Goal: Task Accomplishment & Management: Manage account settings

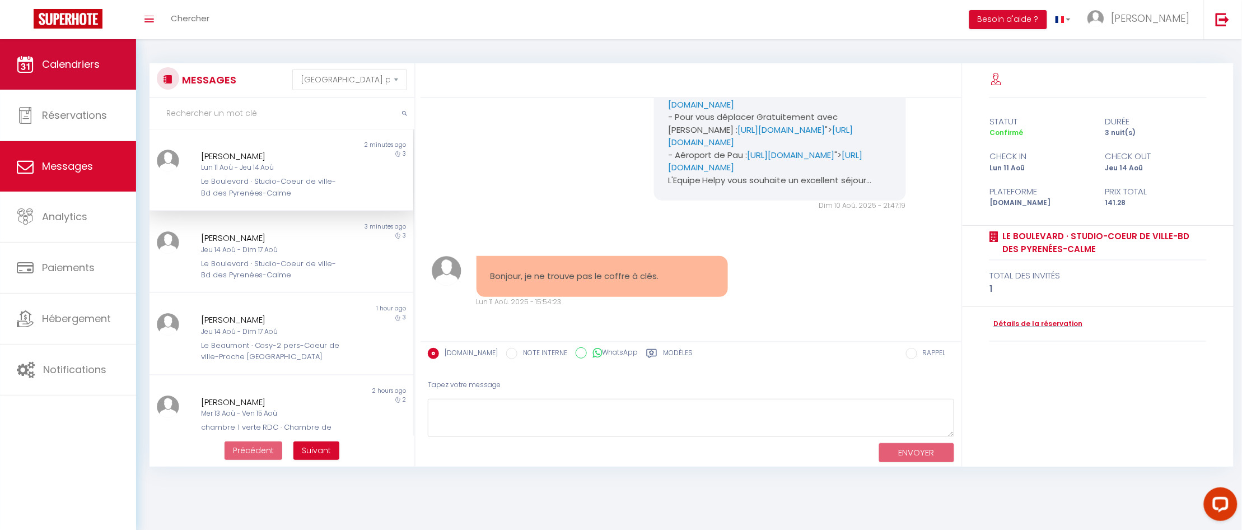
click at [74, 63] on span "Calendriers" at bounding box center [71, 64] width 58 height 14
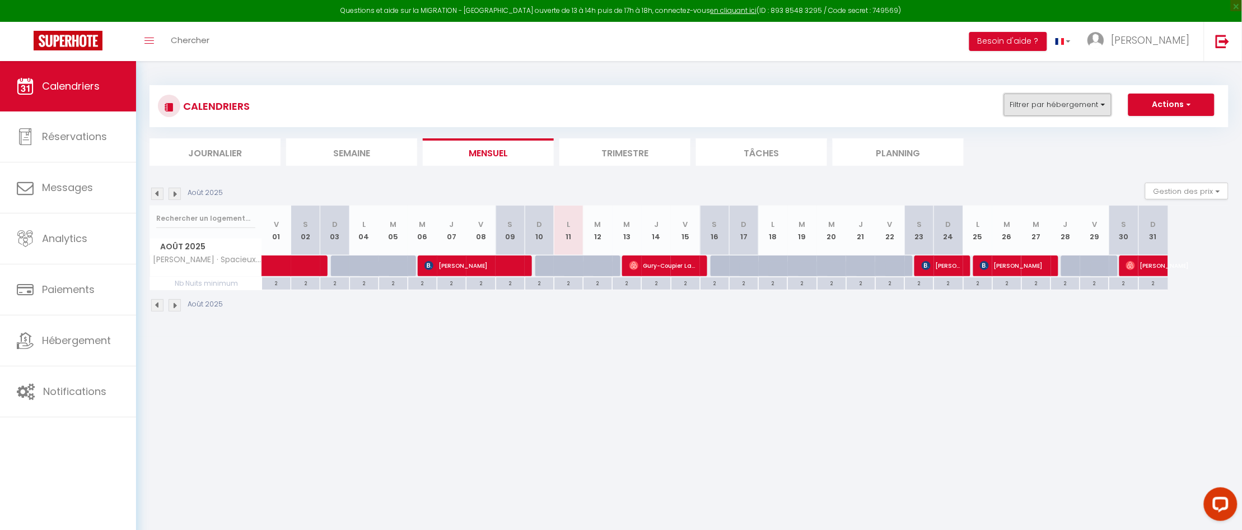
click at [1102, 104] on button "Filtrer par hébergement" at bounding box center [1058, 105] width 108 height 22
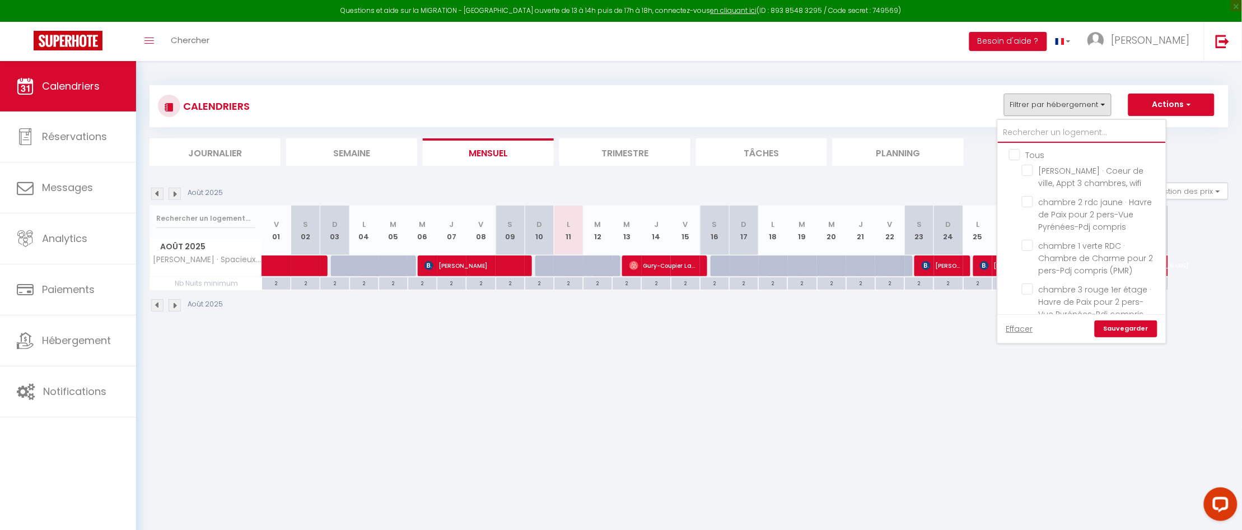
click at [1022, 132] on input "text" at bounding box center [1082, 133] width 168 height 20
type input "L"
checkbox input "false"
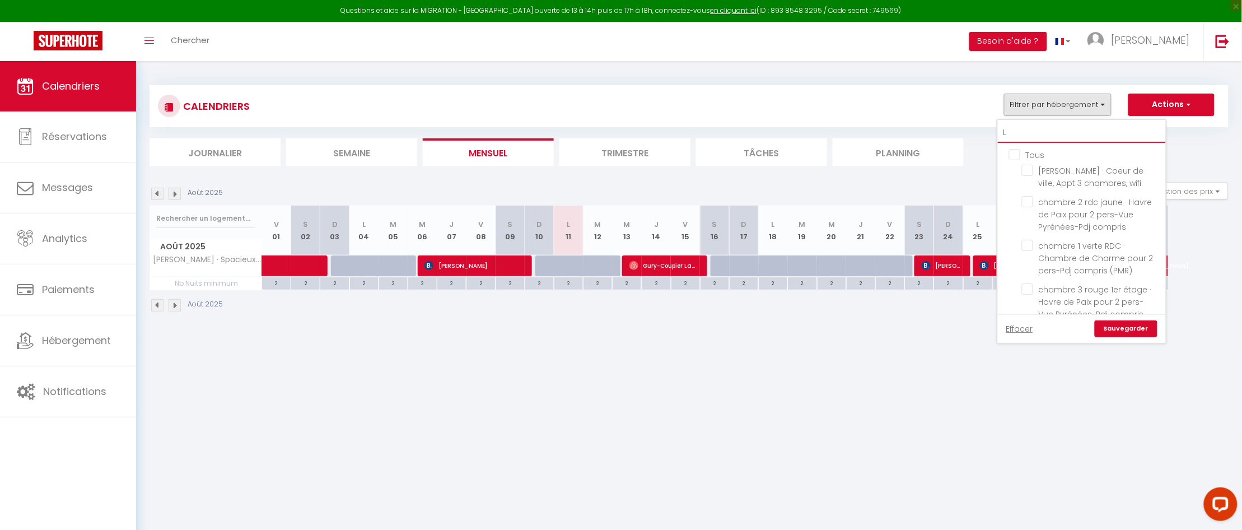
checkbox input "false"
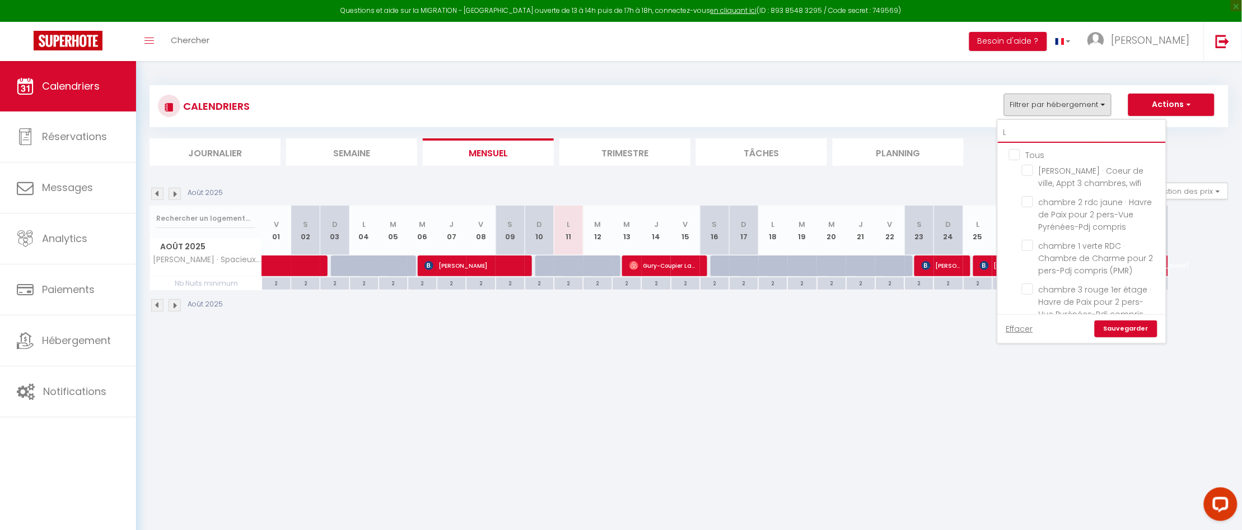
checkbox input "false"
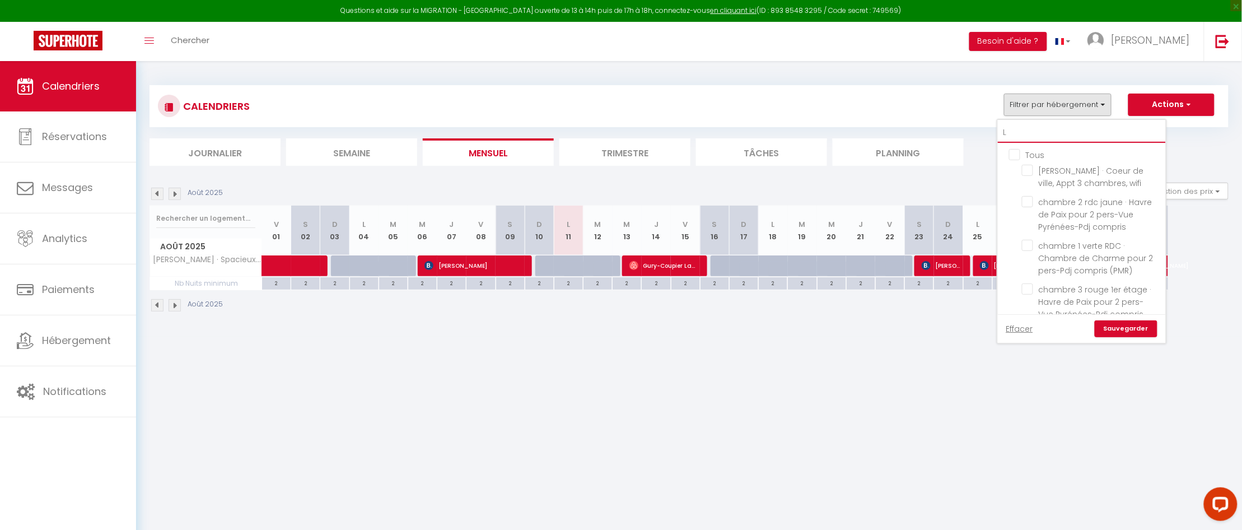
checkbox input "false"
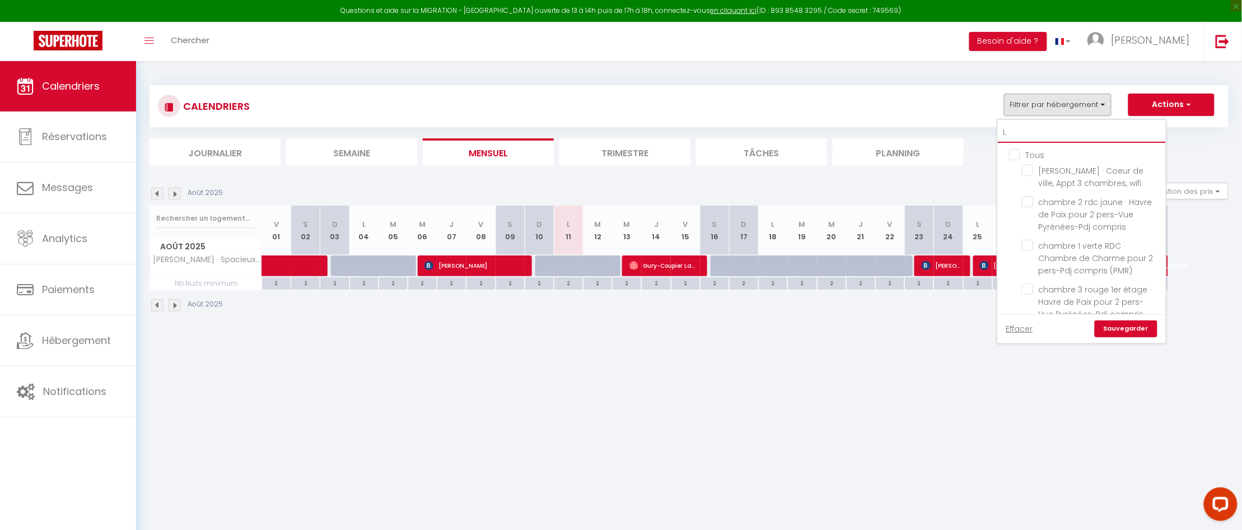
checkbox input "false"
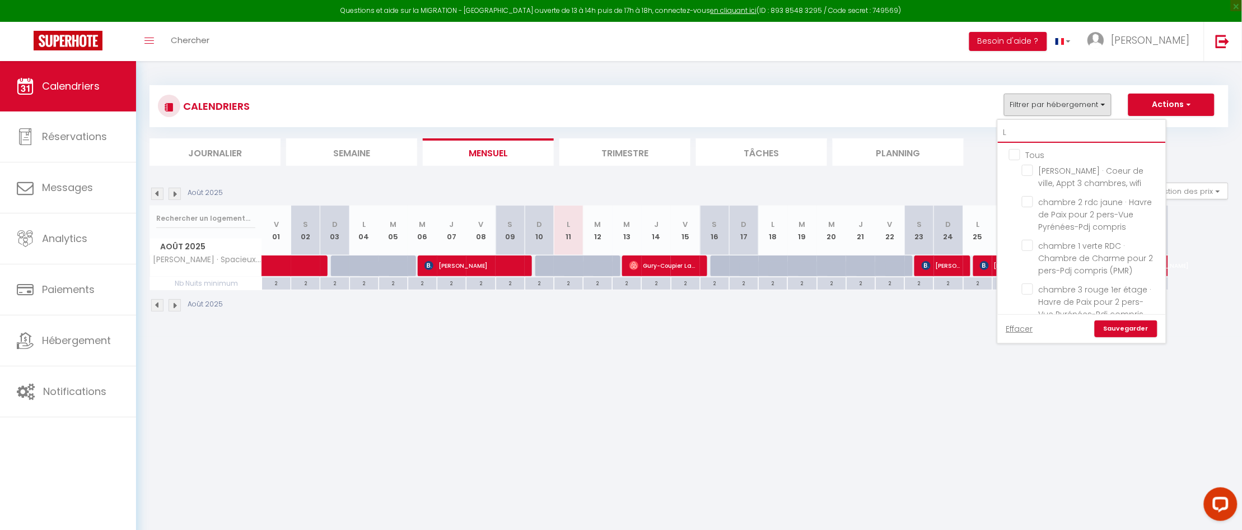
checkbox input "false"
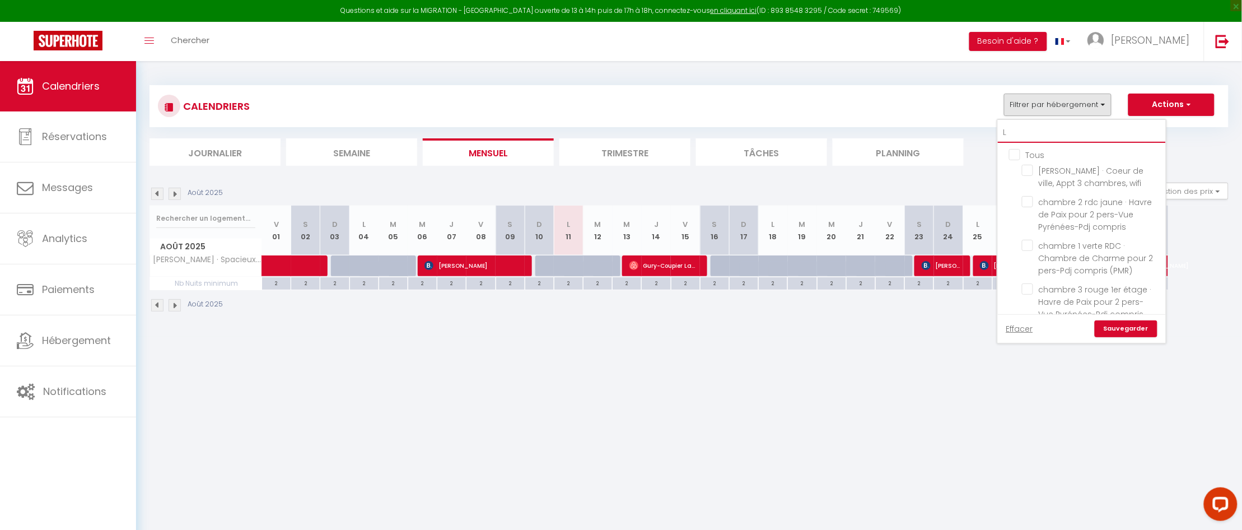
checkbox input "false"
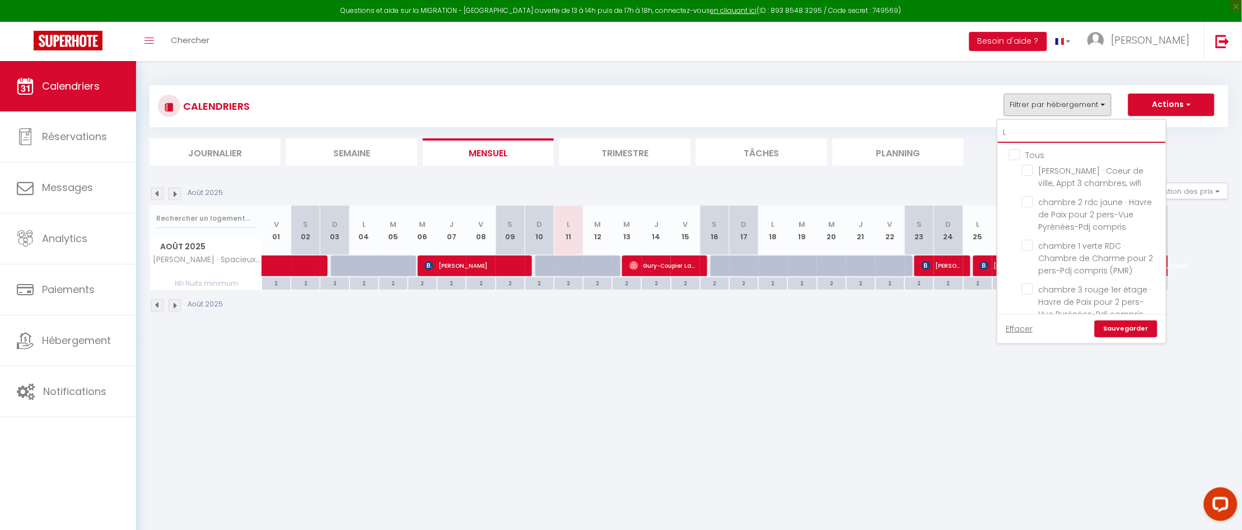
checkbox input "false"
checkbox input "true"
checkbox input "false"
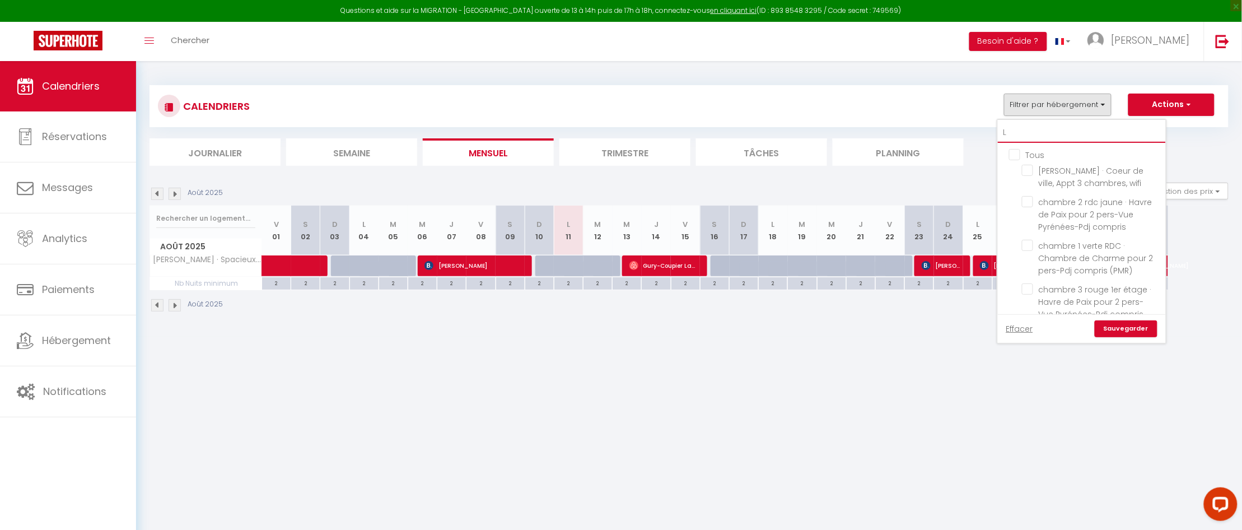
checkbox input "false"
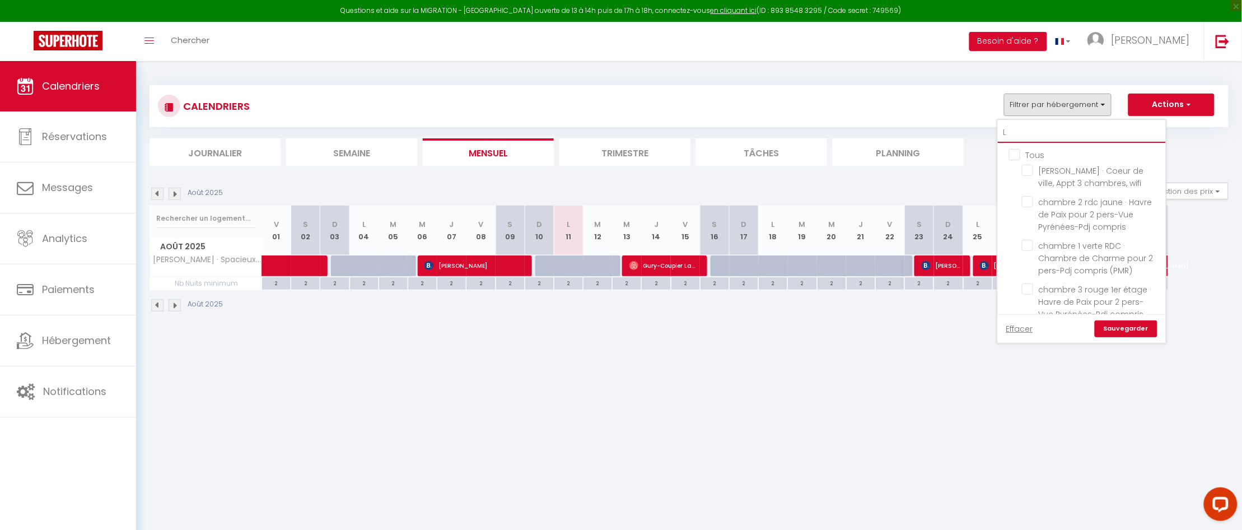
checkbox input "false"
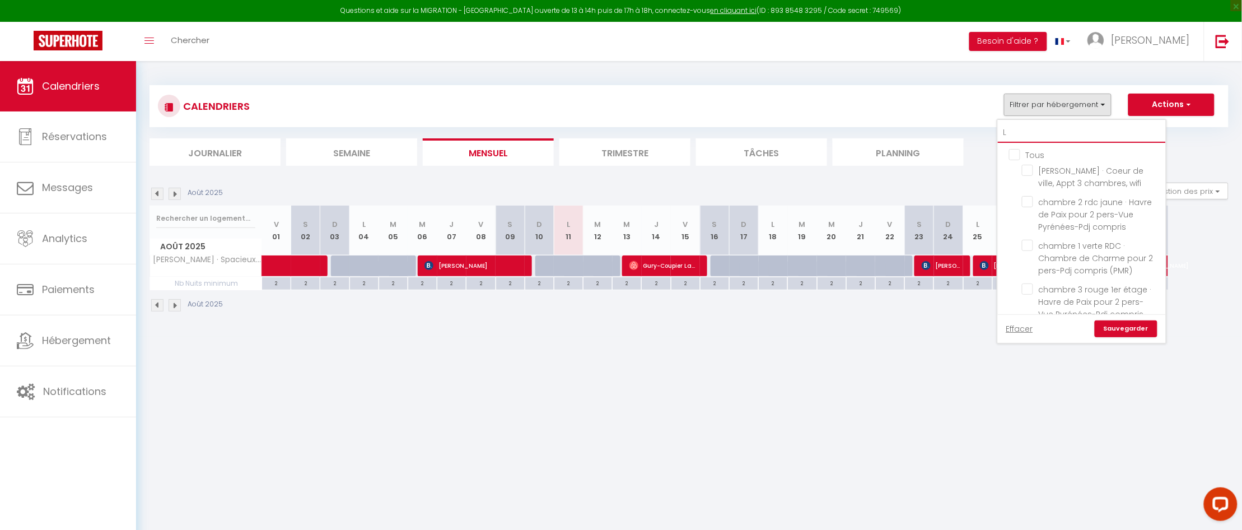
checkbox input "false"
type input "LE"
checkbox input "false"
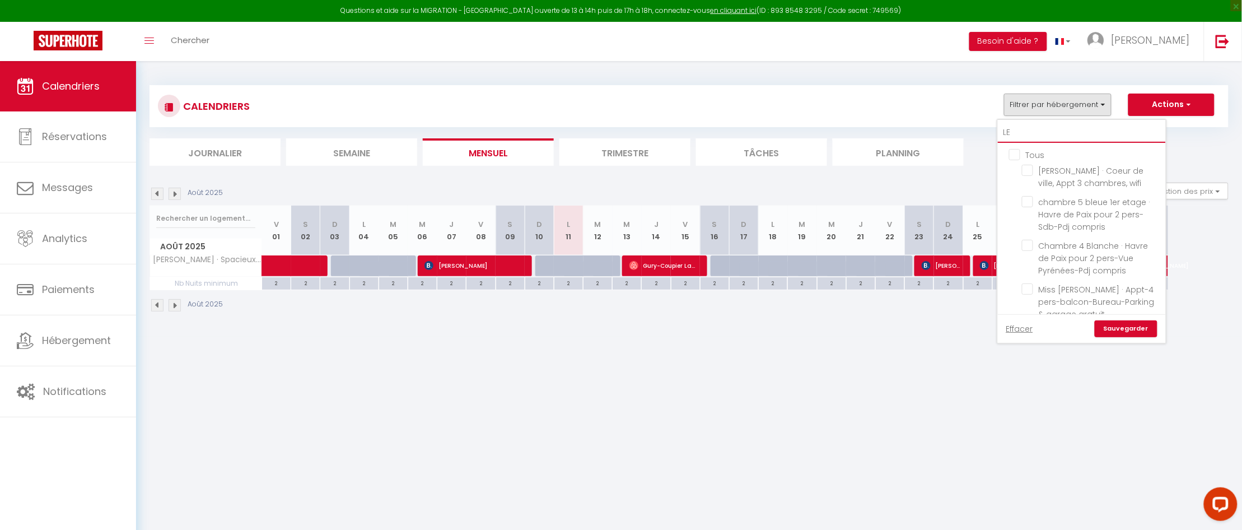
checkbox input "false"
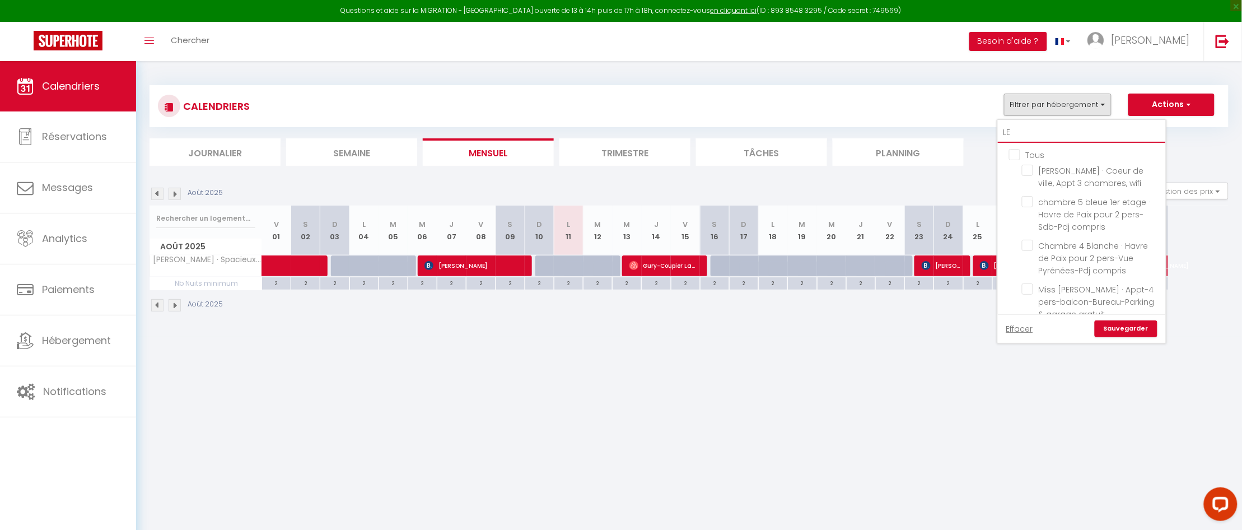
checkbox input "false"
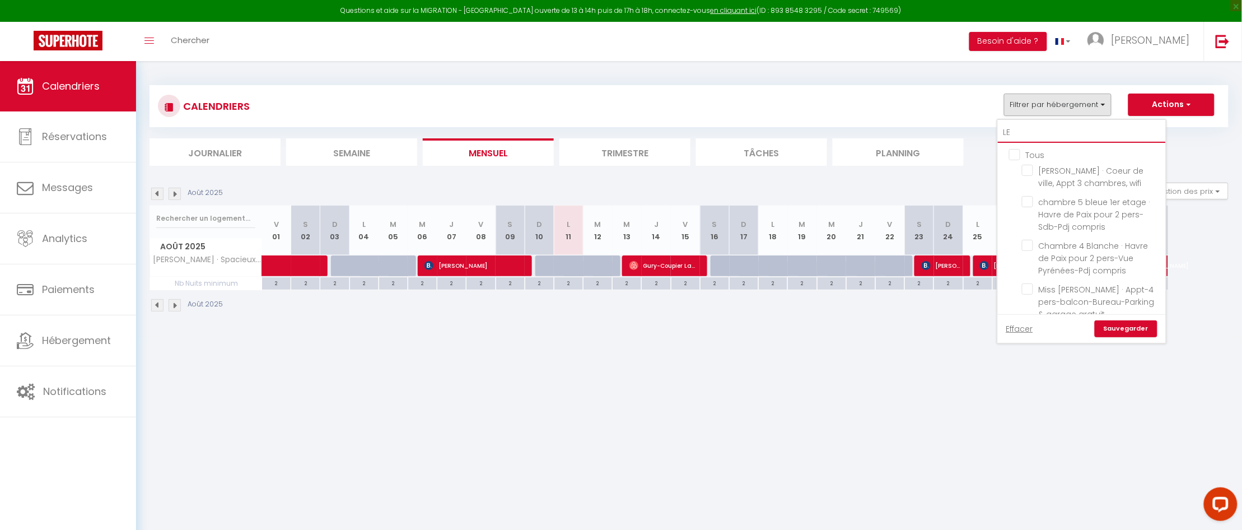
checkbox input "false"
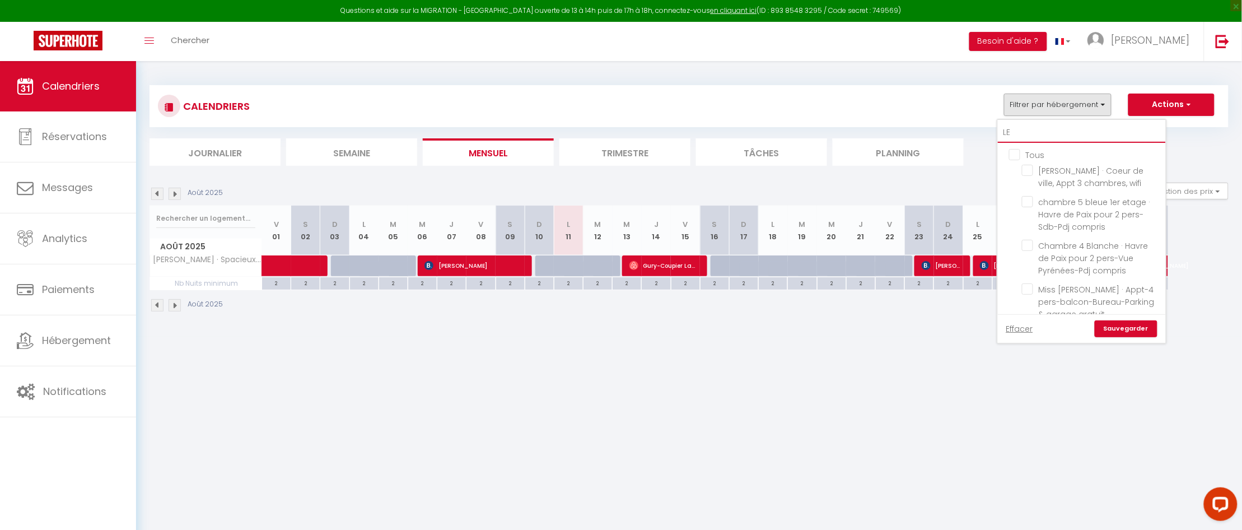
checkbox input "false"
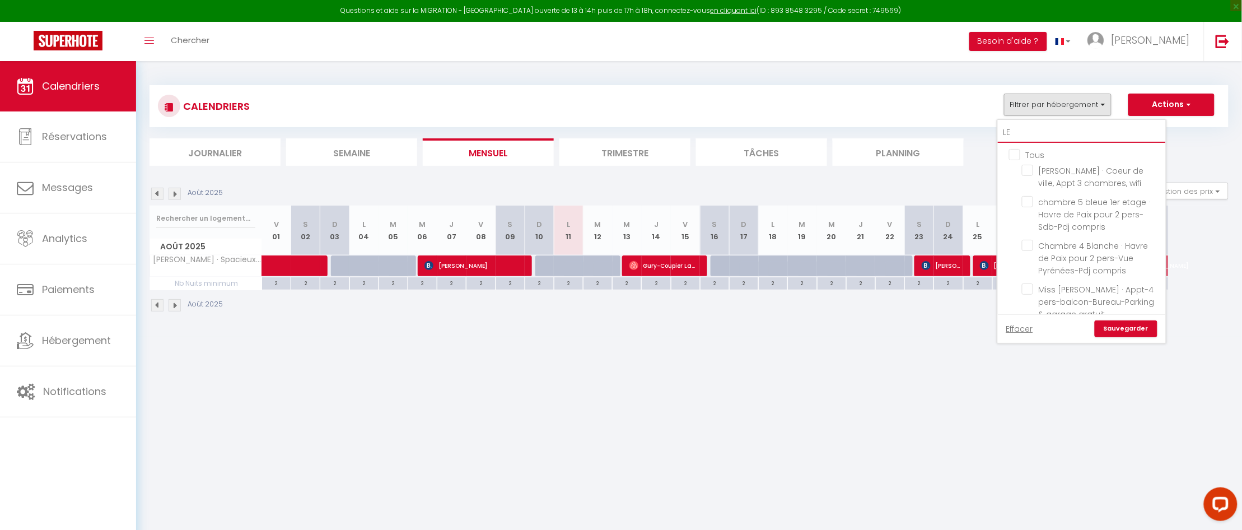
checkbox input "false"
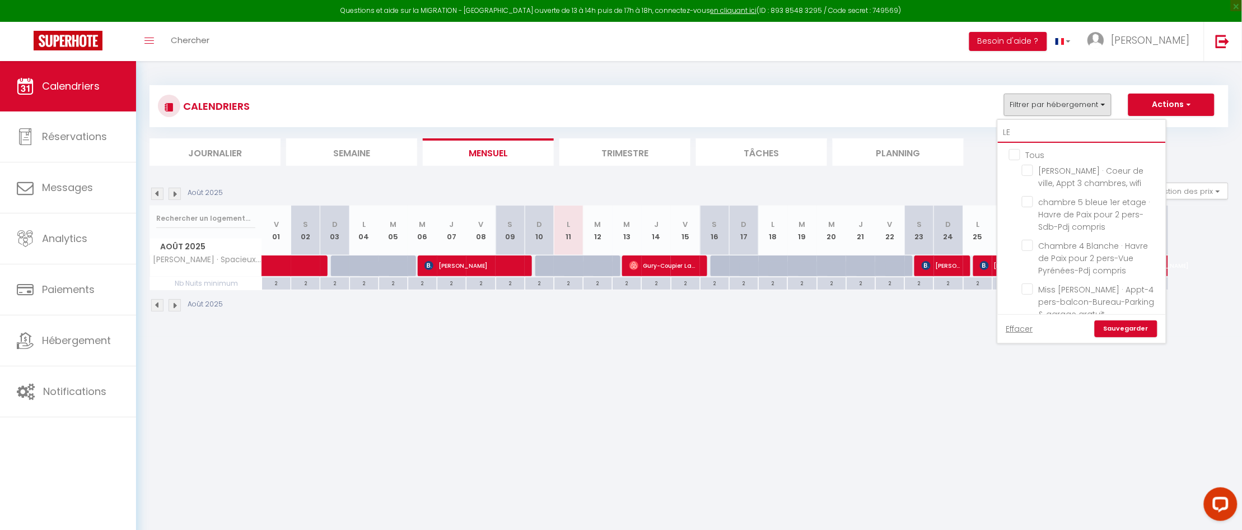
checkbox input "false"
type input "LES"
checkbox input "false"
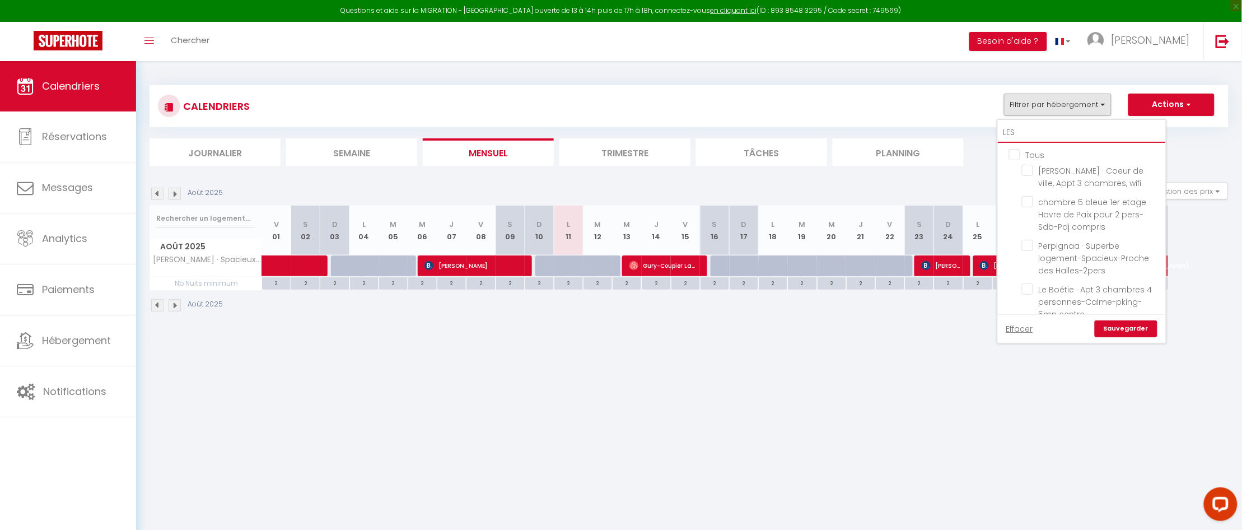
checkbox input "false"
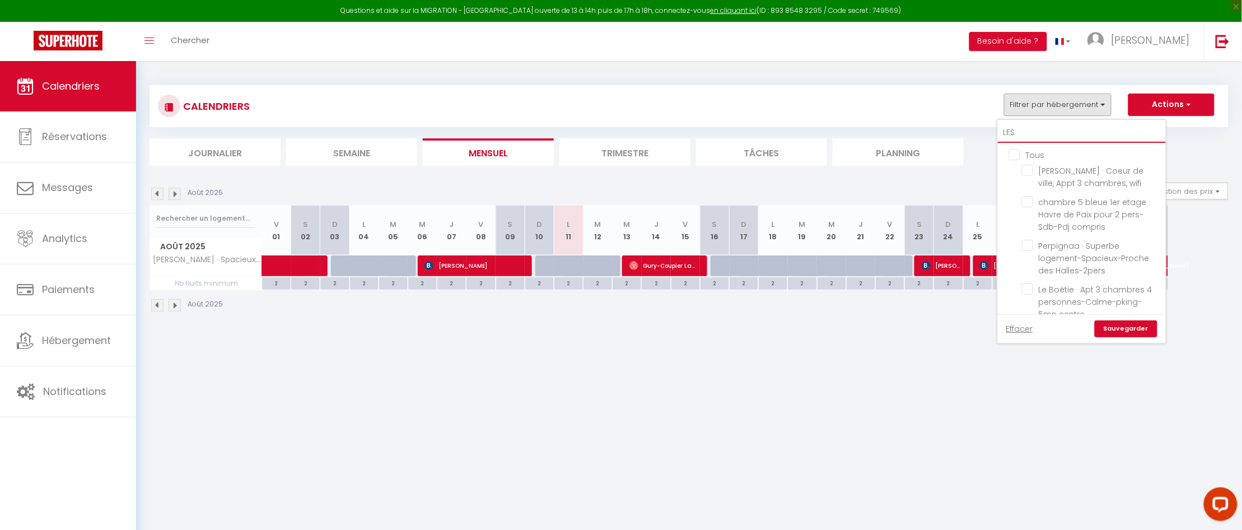
checkbox input "false"
type input "LESP"
checkbox input "false"
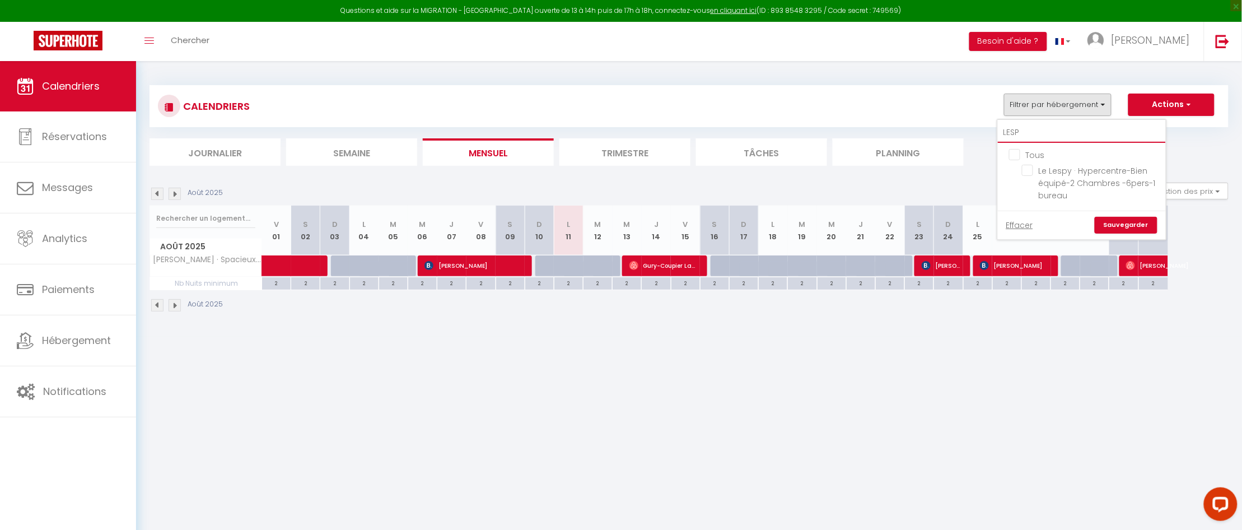
type input "LESPY"
checkbox input "false"
type input "LESPY"
click at [1028, 171] on input "Le Lespy · Hypercentre-Bien équipé-2 Chambres -6pers-1 bureau" at bounding box center [1092, 170] width 140 height 11
checkbox input "true"
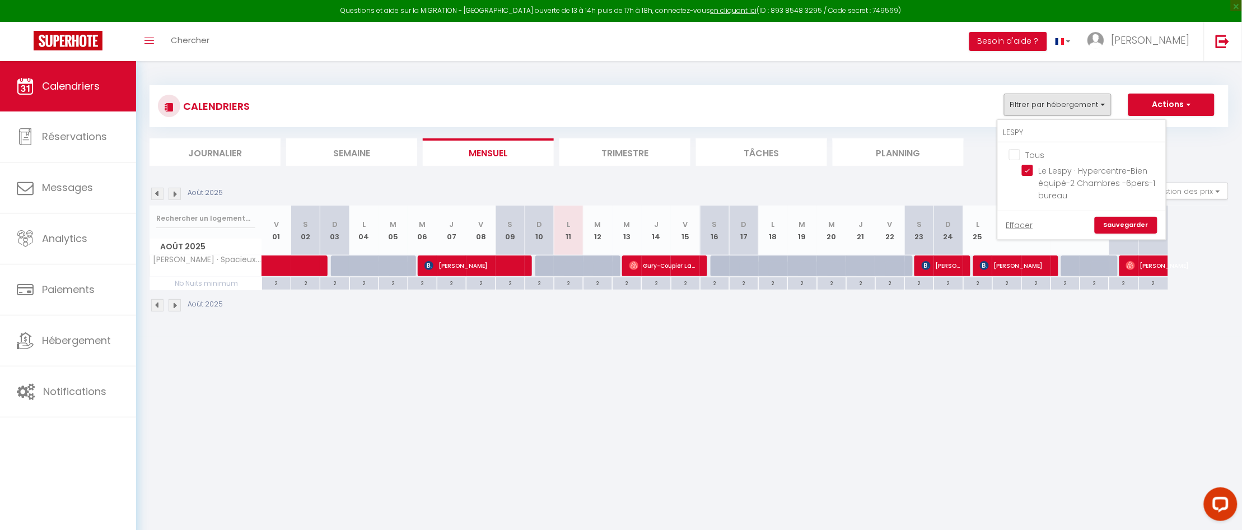
click at [1146, 218] on link "Sauvegarder" at bounding box center [1126, 225] width 63 height 17
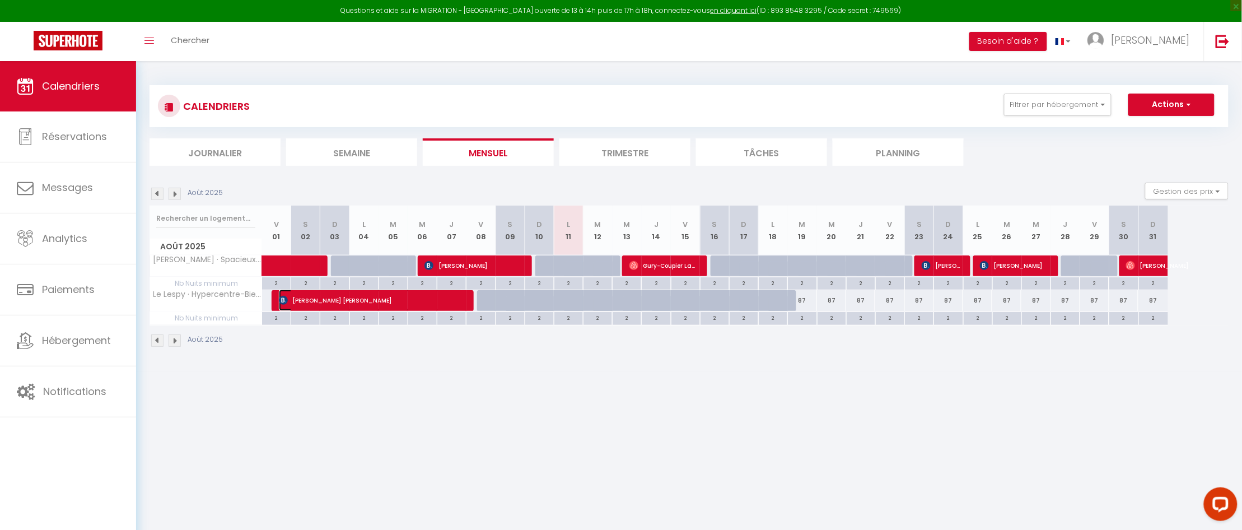
click at [358, 301] on span "[PERSON_NAME] [PERSON_NAME]" at bounding box center [371, 299] width 184 height 21
select select "OK"
select select "KO"
select select "0"
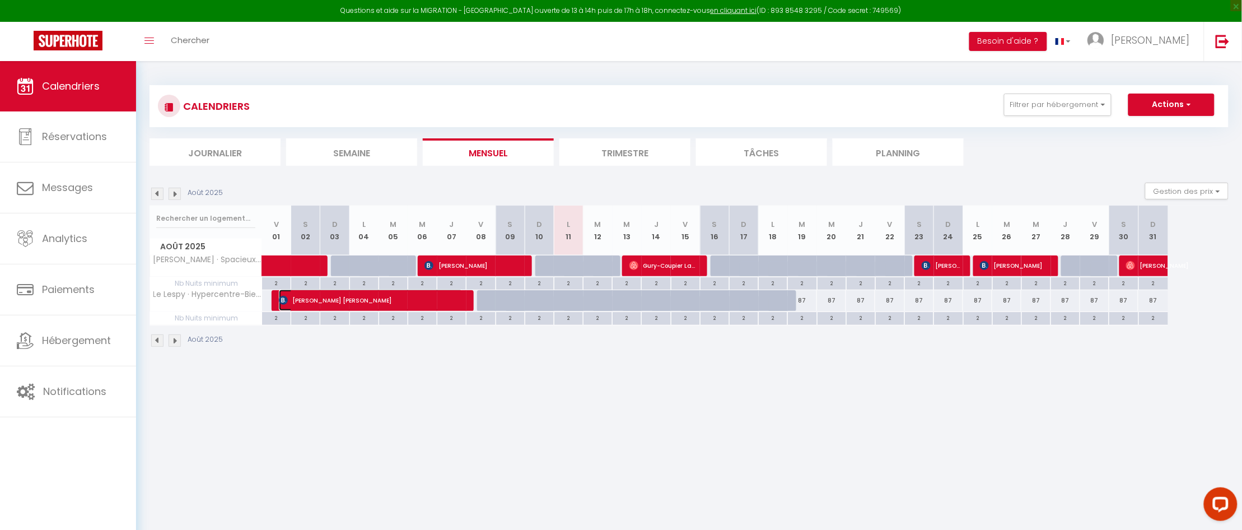
select select "1"
select select
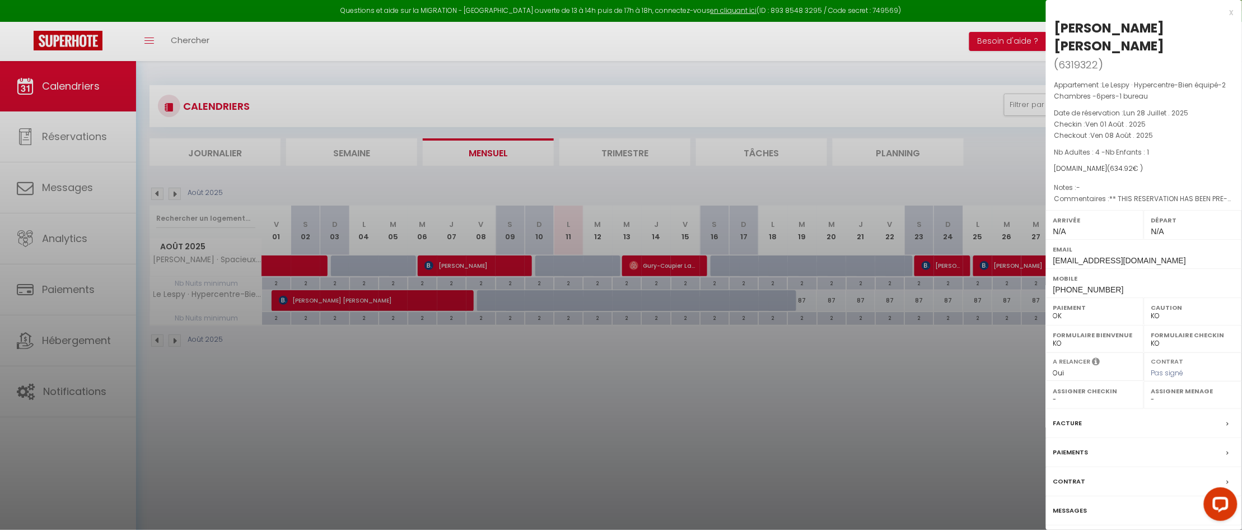
click at [1081, 504] on label "Messages" at bounding box center [1070, 510] width 34 height 12
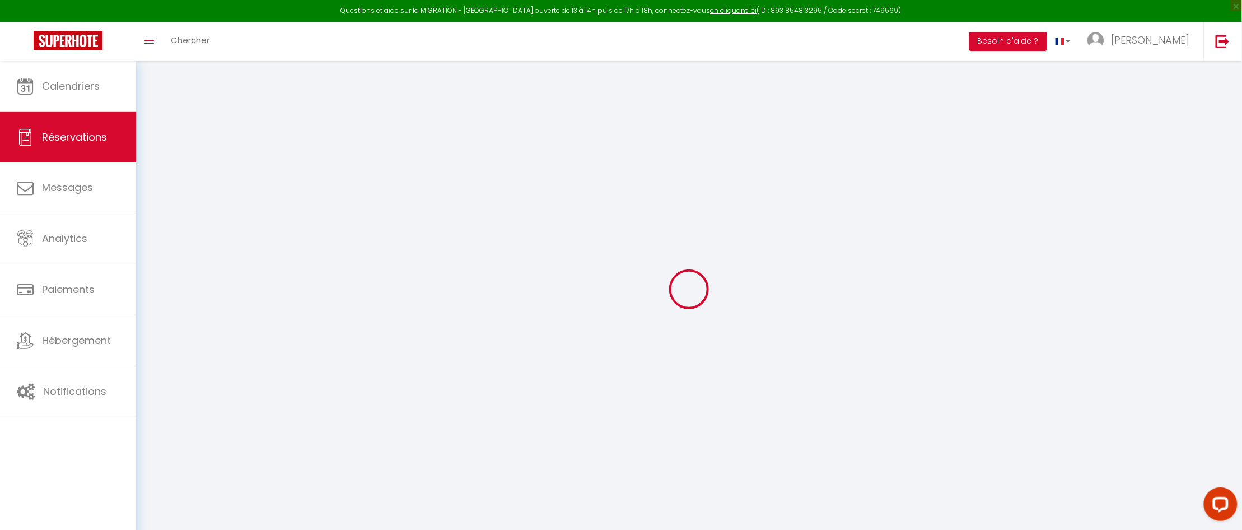
select select
checkbox input "false"
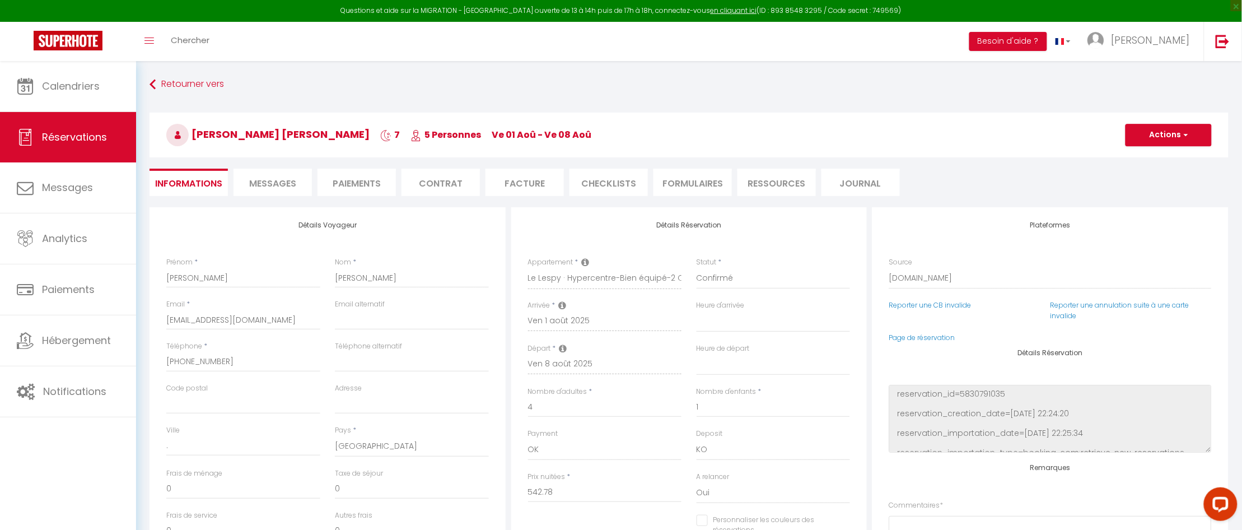
select select
checkbox input "false"
type textarea "** THIS RESERVATION HAS BEEN PRE-PAID ** Reservation has a cancellation grace p…"
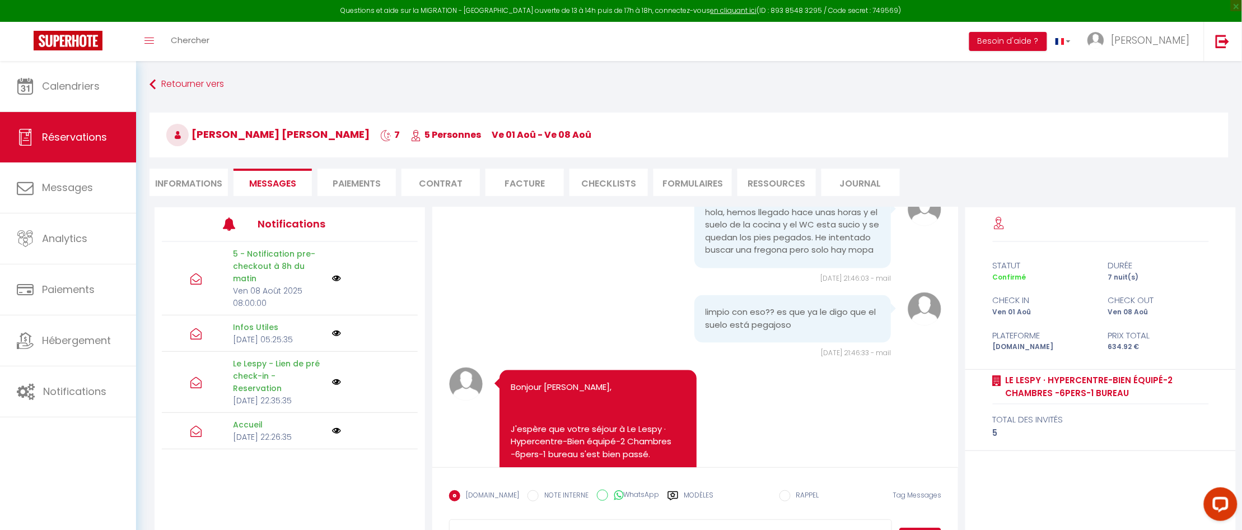
scroll to position [980, 0]
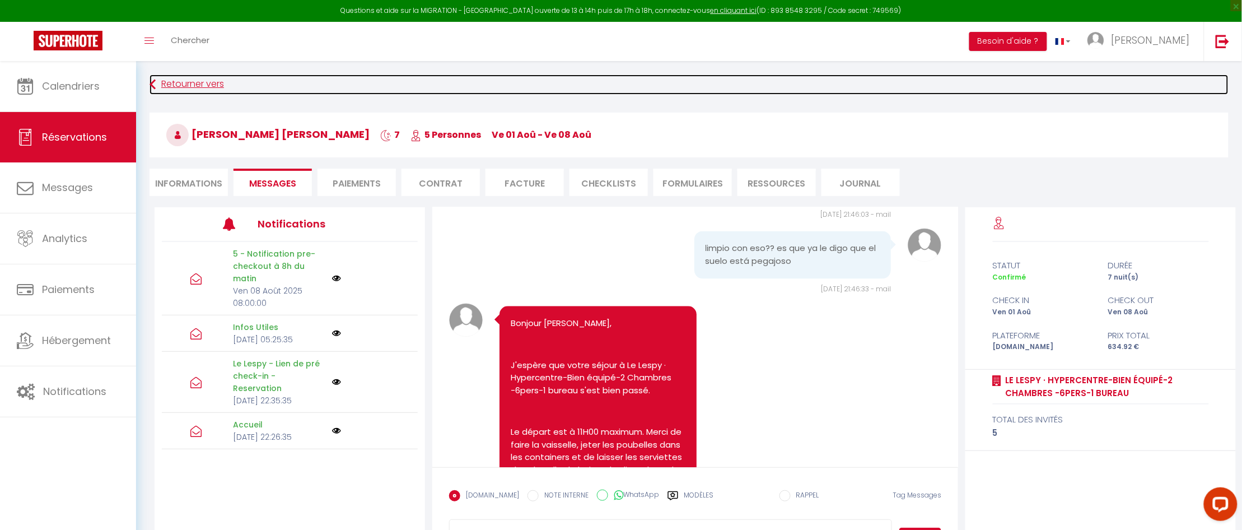
click at [153, 82] on icon at bounding box center [153, 84] width 6 height 20
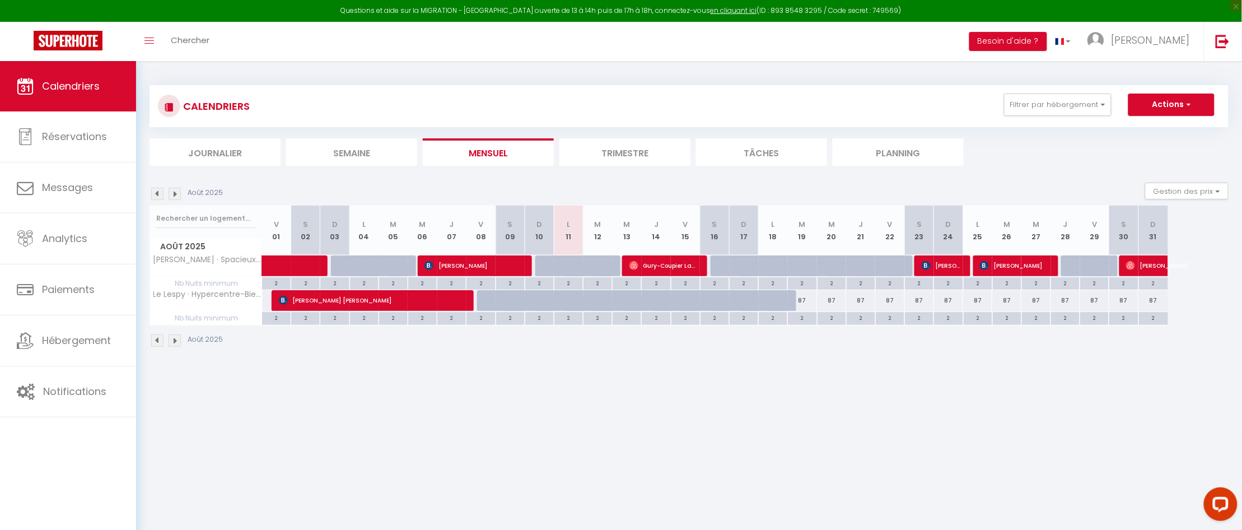
click at [156, 342] on img at bounding box center [157, 340] width 12 height 12
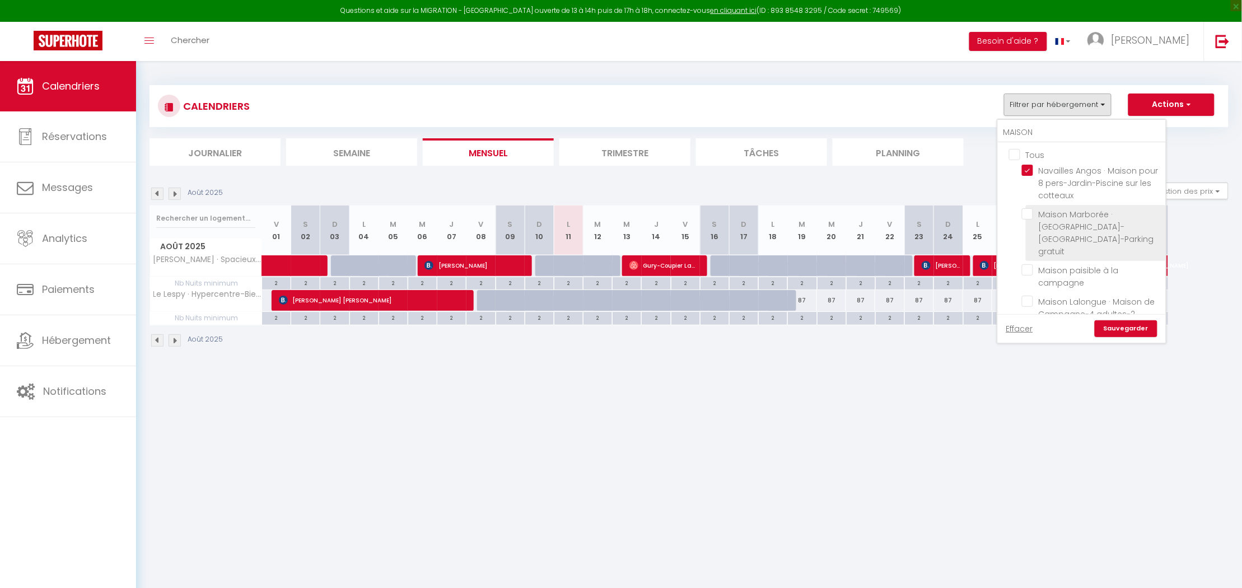
click at [1030, 212] on input "Maison Marborée · [GEOGRAPHIC_DATA]-[GEOGRAPHIC_DATA]-Parking gratuit" at bounding box center [1092, 213] width 140 height 11
checkbox input "true"
checkbox input "false"
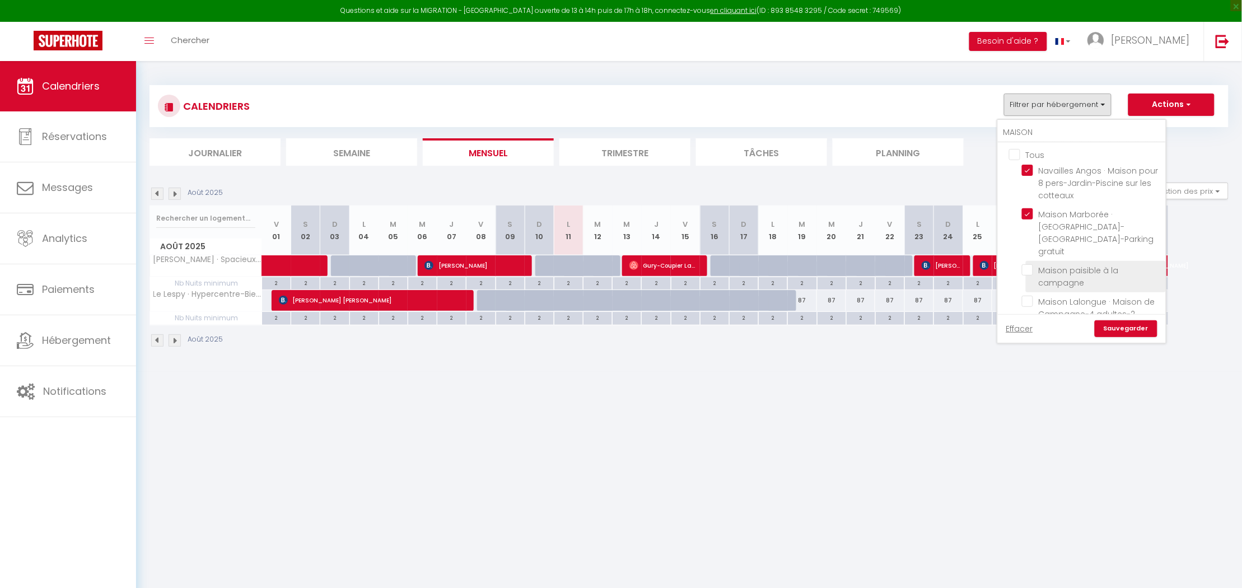
click at [1031, 264] on input "Maison paisible à la campagne" at bounding box center [1092, 269] width 140 height 11
checkbox input "true"
checkbox input "false"
click at [1031, 296] on input "Maison Lalongue · Maison de Campagne-4 adultes-2 enfants-Clim" at bounding box center [1092, 301] width 140 height 11
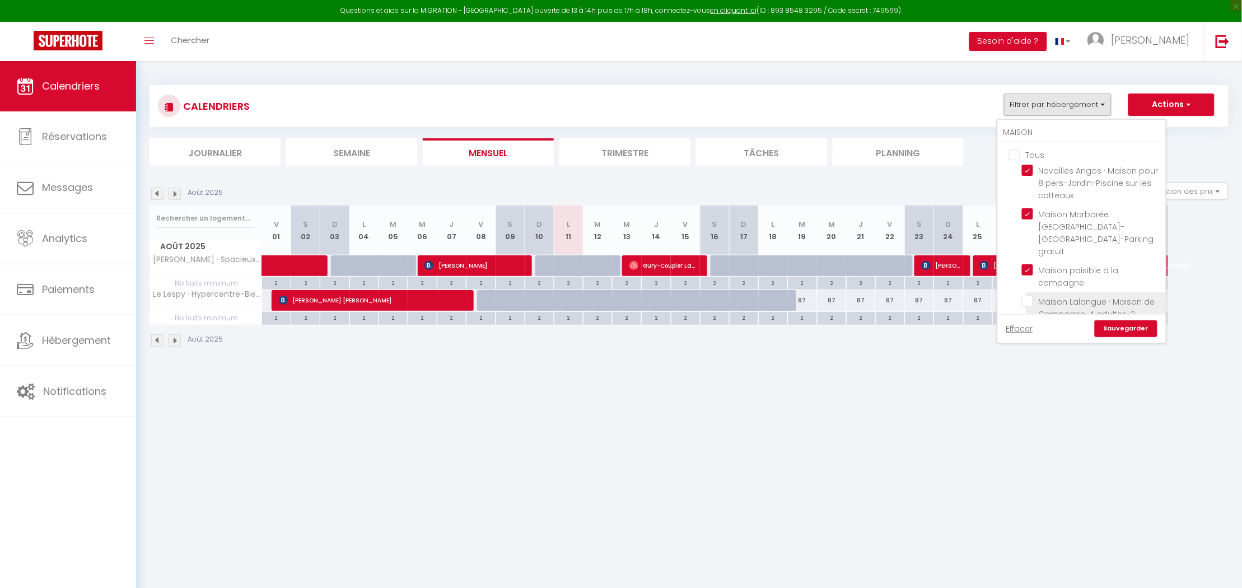
checkbox input "true"
checkbox input "false"
click at [1126, 329] on link "Sauvegarder" at bounding box center [1126, 328] width 63 height 17
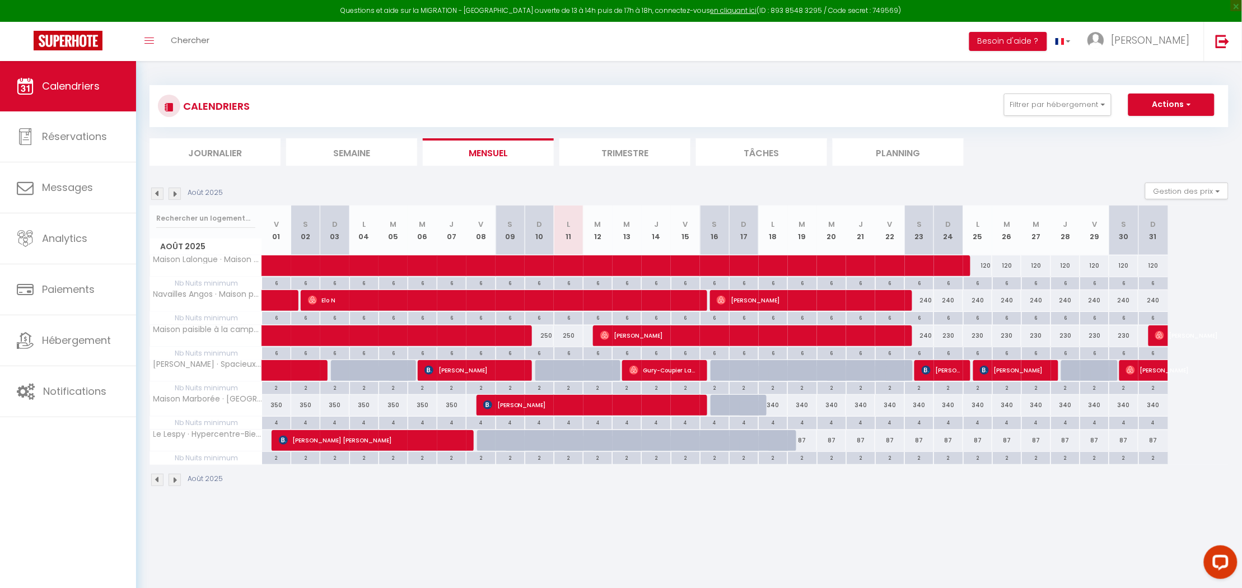
click at [752, 401] on div at bounding box center [754, 411] width 29 height 21
type input "350"
select select "1"
type input "Dim 17 Août 2025"
type input "Lun 18 Août 2025"
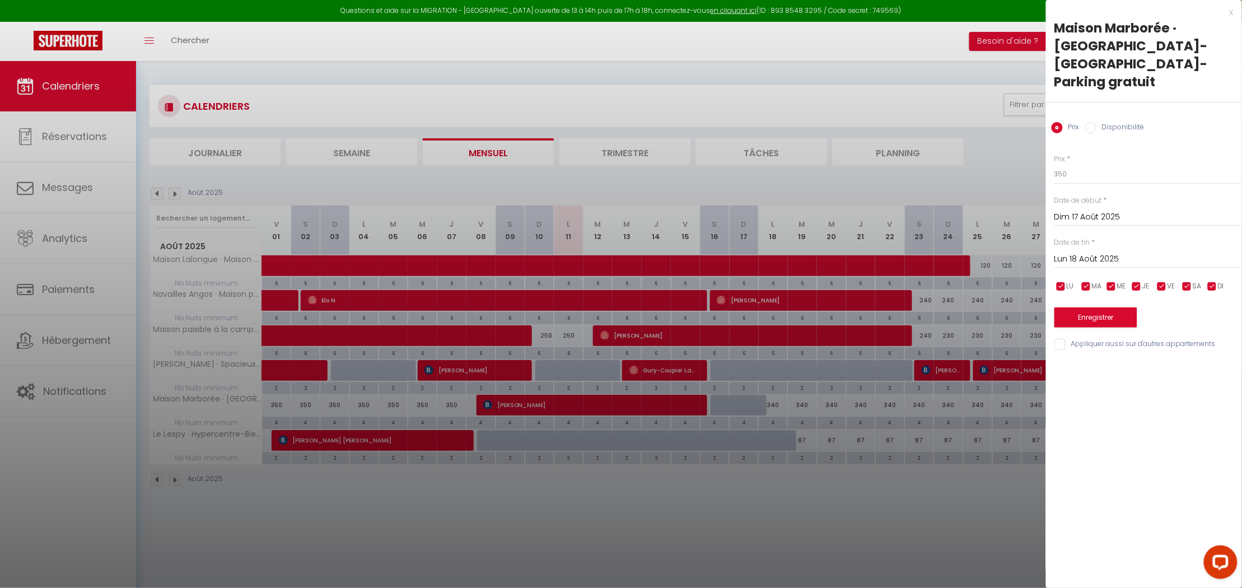
click at [1092, 122] on input "Disponibilité" at bounding box center [1090, 127] width 11 height 11
radio input "true"
radio input "false"
click at [1110, 309] on button "Enregistrer" at bounding box center [1095, 319] width 83 height 20
